Goal: Find specific page/section: Find specific page/section

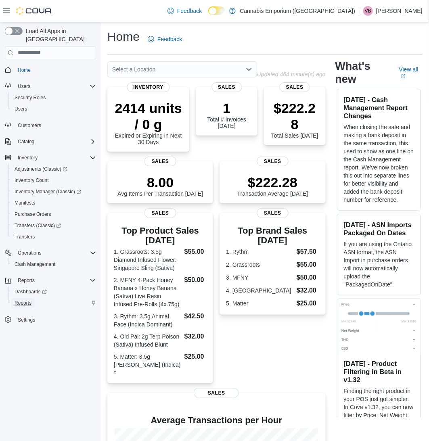
click at [29, 300] on span "Reports" at bounding box center [23, 303] width 17 height 6
